Goal: Communication & Community: Answer question/provide support

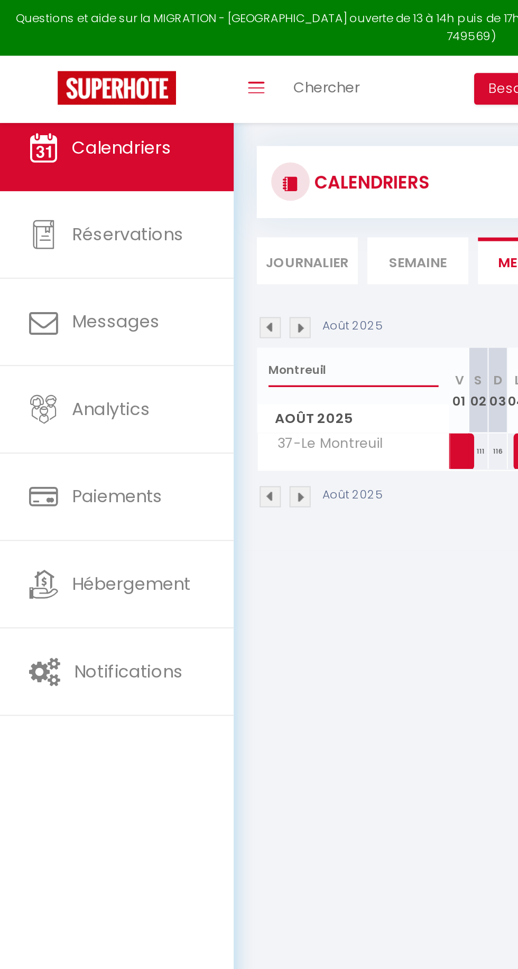
click at [169, 202] on input "Montreuil" at bounding box center [193, 203] width 93 height 19
click at [169, 201] on input "Montreuil" at bounding box center [193, 203] width 93 height 19
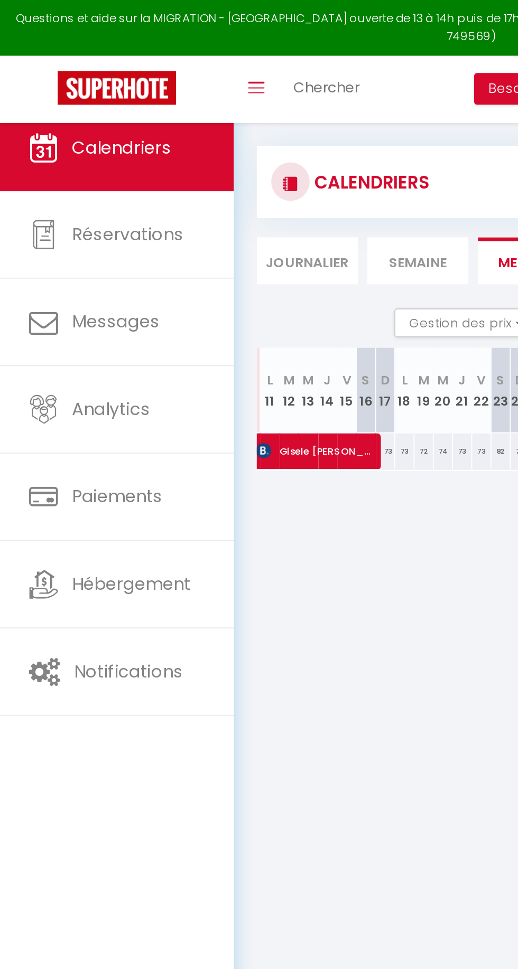
scroll to position [0, 210]
type input "Colbert"
click at [162, 248] on span "Gisele [PERSON_NAME] [PERSON_NAME]" at bounding box center [173, 248] width 67 height 20
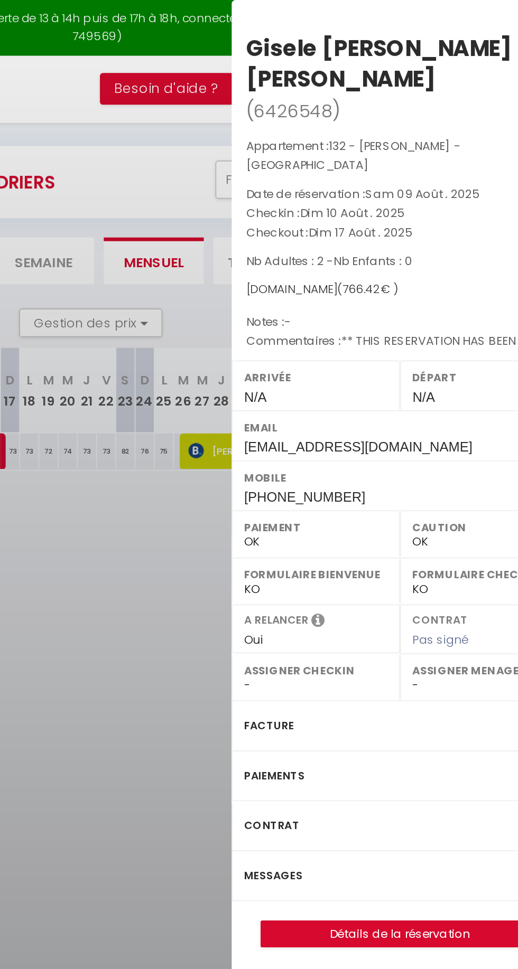
click at [358, 476] on label "Messages" at bounding box center [356, 481] width 32 height 11
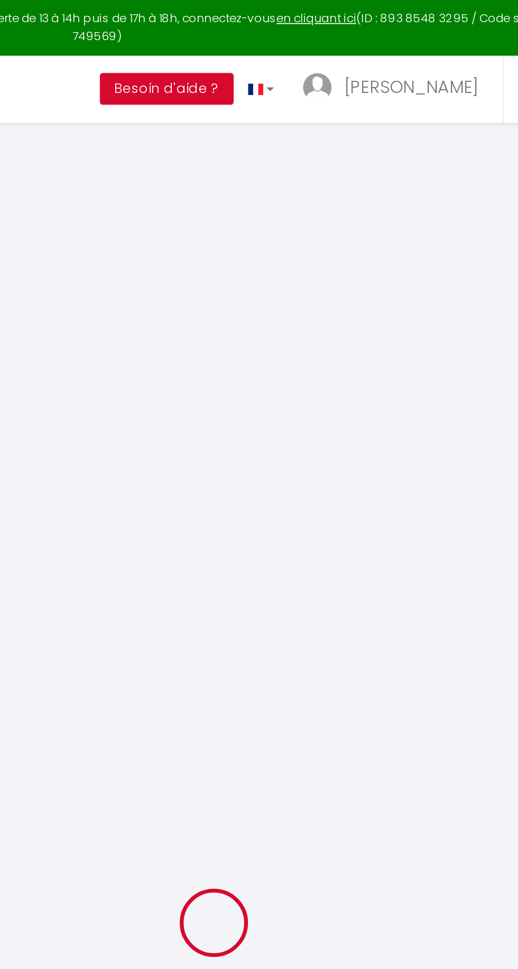
select select
checkbox input "false"
select select
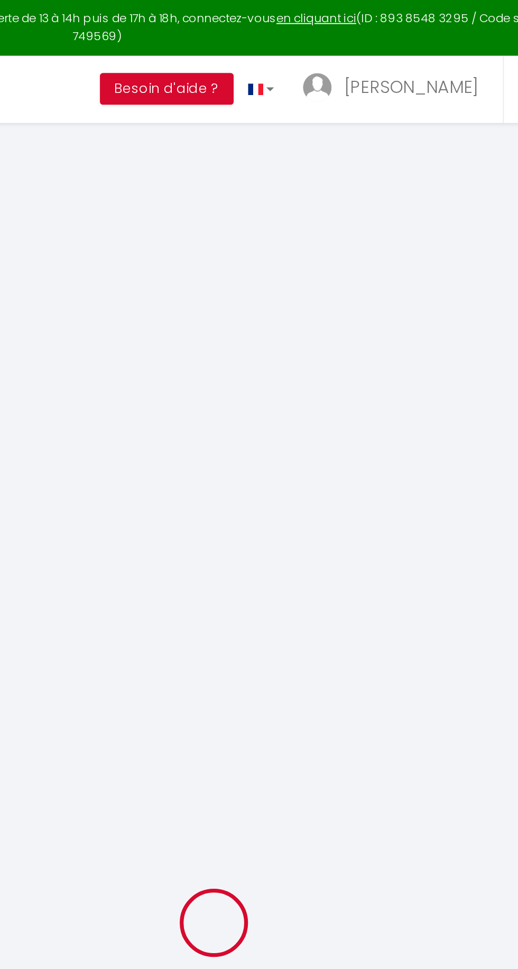
checkbox input "false"
select select
checkbox input "false"
type textarea "** THIS RESERVATION HAS BEEN PRE-PAID ** BOOKING NOTE : Payment charge is EUR 1…"
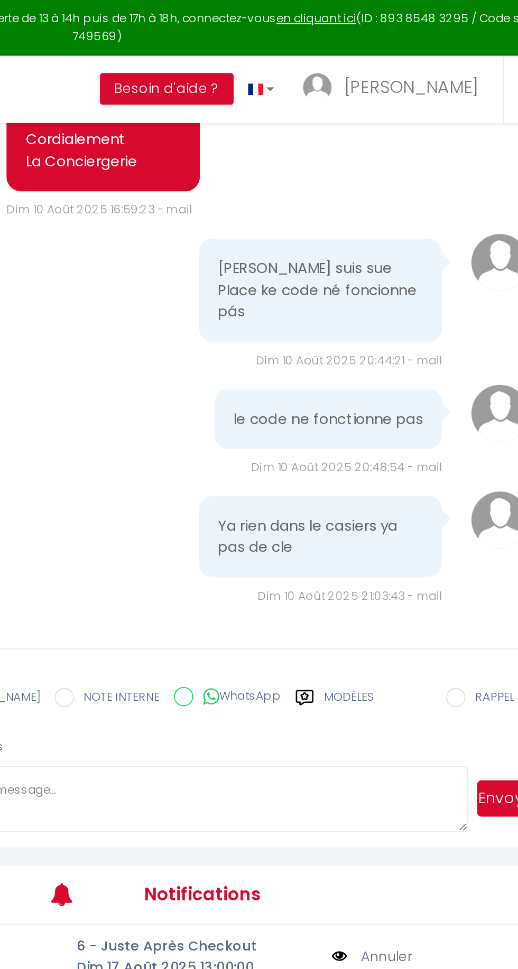
scroll to position [5927, 0]
click at [368, 458] on textarea at bounding box center [312, 439] width 301 height 37
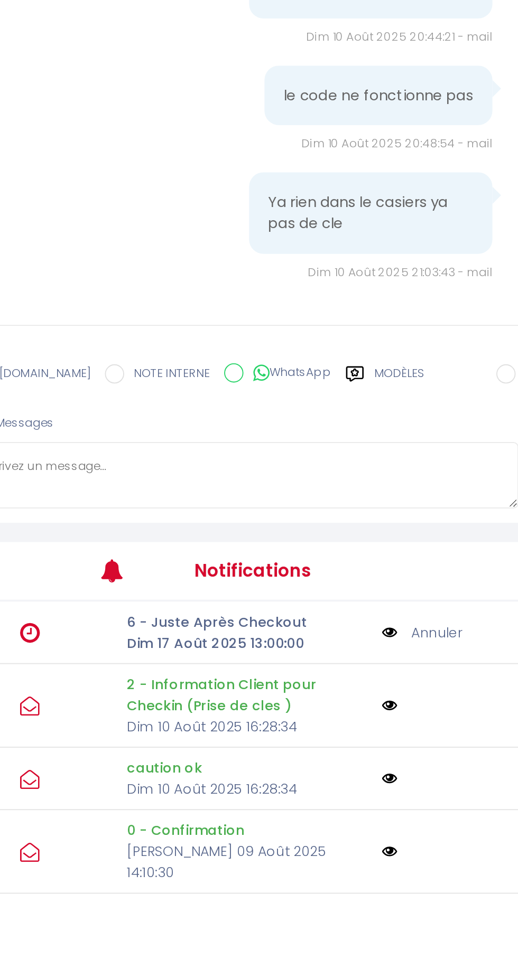
scroll to position [304, 0]
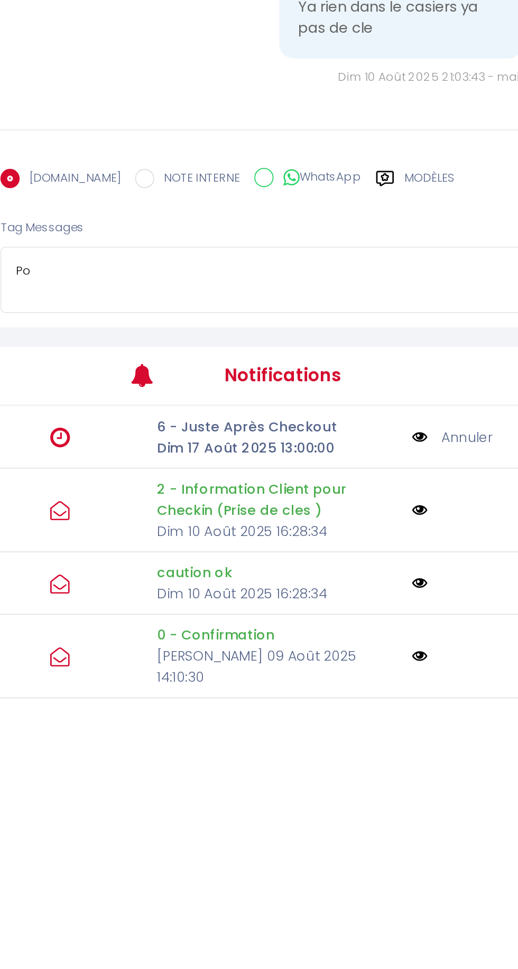
type textarea "P"
type textarea "Essai c e code a [PERSON_NAME] [STREET_ADDRESS] s'il vous plaît"
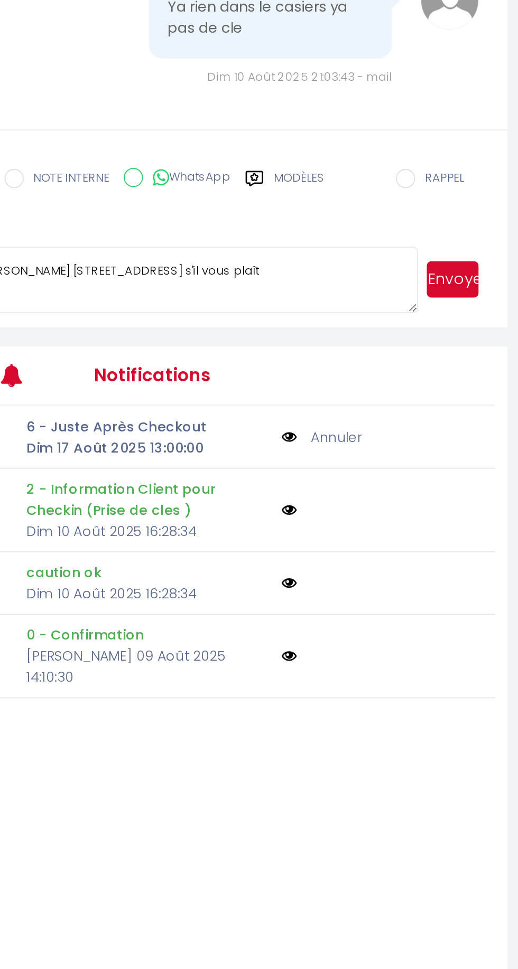
click at [484, 449] on button "Envoyer" at bounding box center [481, 439] width 29 height 20
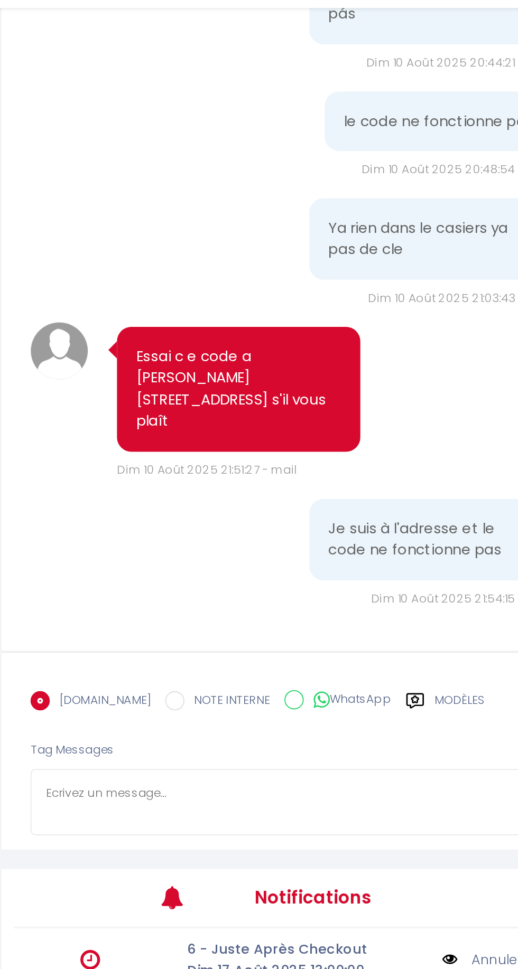
scroll to position [239, 0]
